Goal: Navigation & Orientation: Find specific page/section

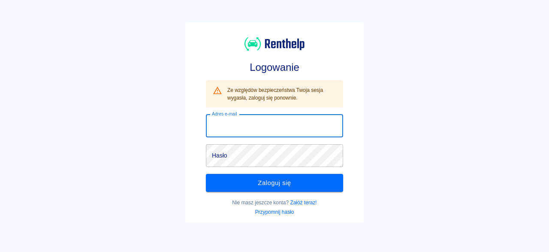
click at [243, 127] on input "Adres e-mail" at bounding box center [274, 125] width 137 height 23
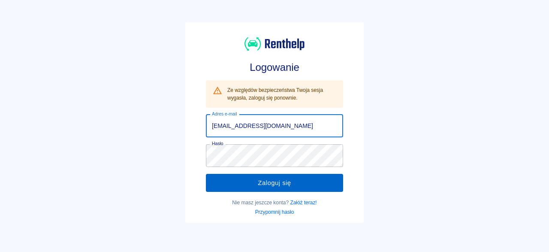
type input "[EMAIL_ADDRESS][DOMAIN_NAME]"
click at [240, 182] on button "Zaloguj się" at bounding box center [274, 183] width 137 height 18
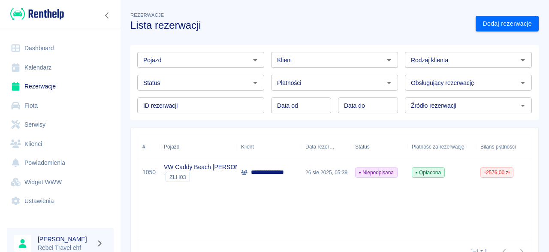
click at [39, 66] on link "Kalendarz" at bounding box center [60, 67] width 107 height 19
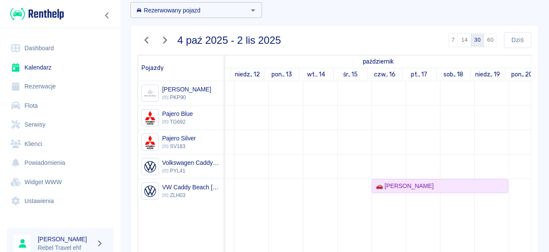
scroll to position [0, 271]
click at [387, 186] on div "🚗 [PERSON_NAME]" at bounding box center [396, 185] width 61 height 9
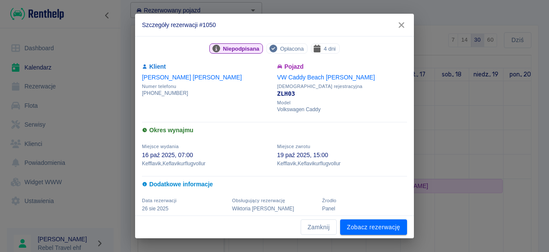
click at [401, 27] on icon "button" at bounding box center [401, 25] width 11 height 9
